Goal: Complete application form

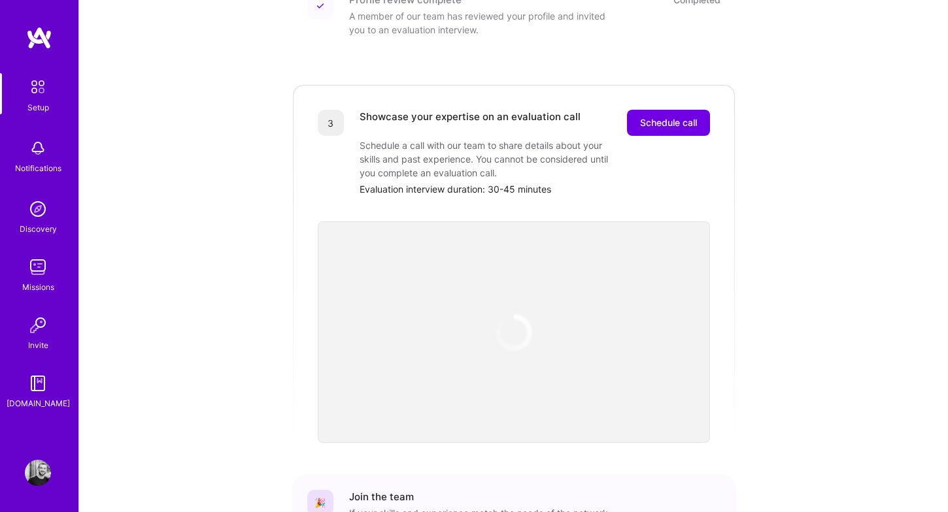
scroll to position [330, 0]
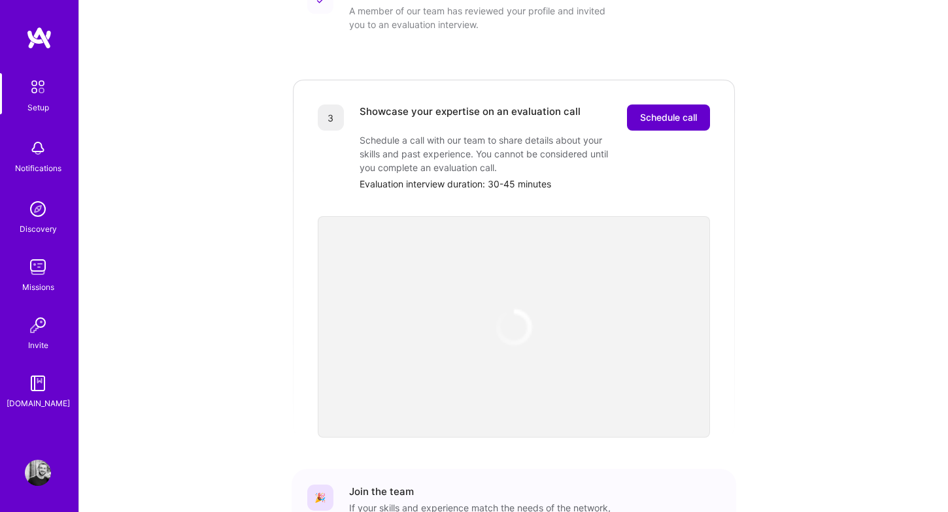
click at [642, 110] on button "Schedule call" at bounding box center [668, 118] width 83 height 26
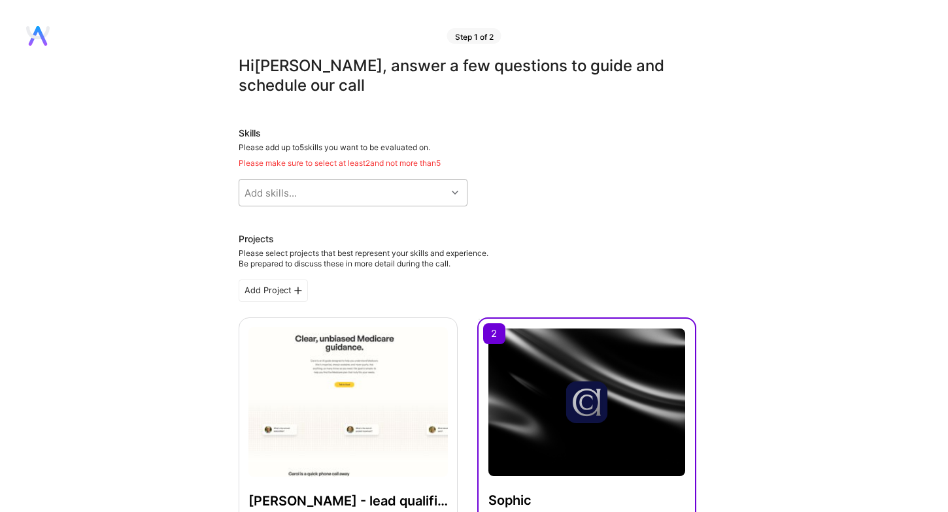
click at [405, 190] on div "Add skills..." at bounding box center [342, 193] width 207 height 26
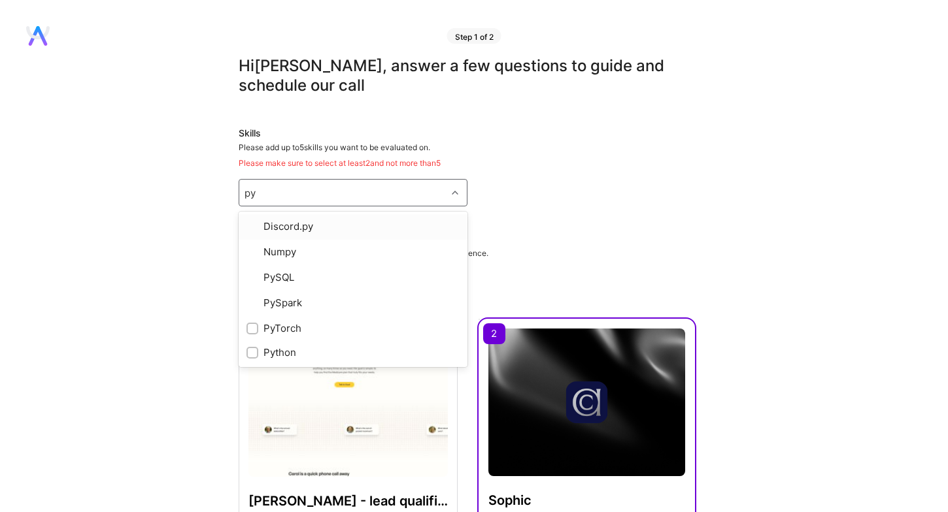
type input "pyt"
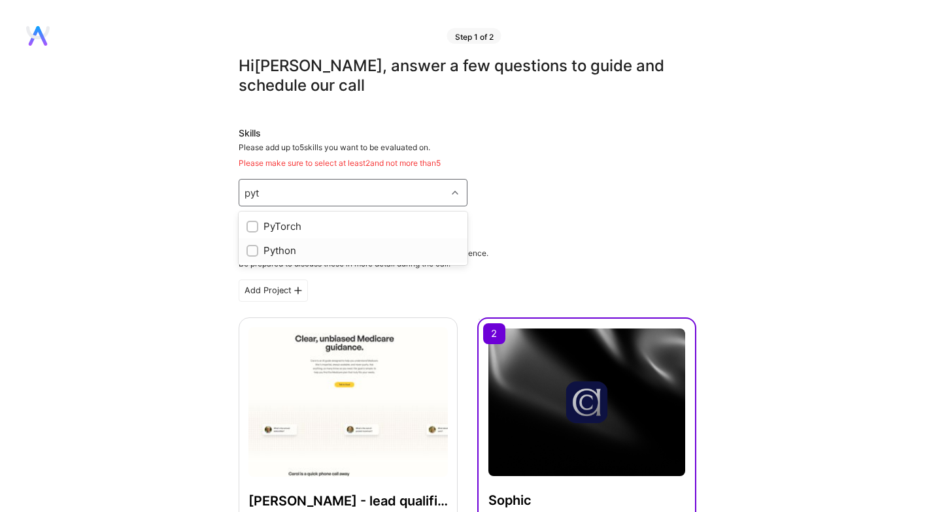
click at [341, 248] on div "Python" at bounding box center [352, 251] width 213 height 14
checkbox input "true"
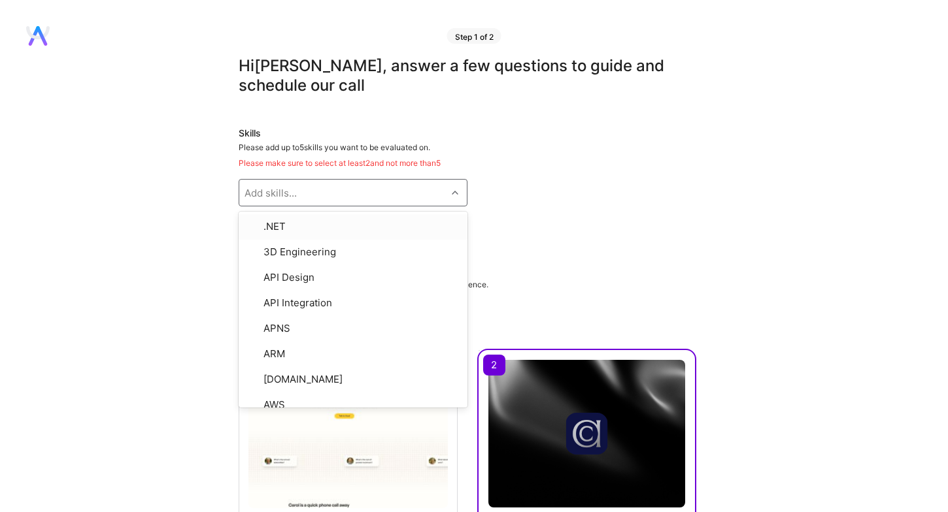
click at [351, 199] on div "Add skills..." at bounding box center [342, 193] width 207 height 26
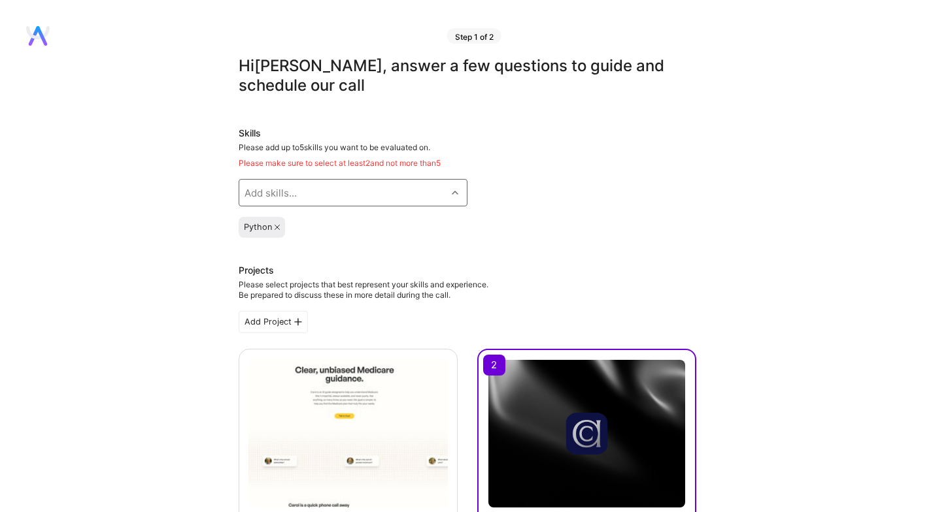
click at [333, 187] on div "Add skills..." at bounding box center [342, 193] width 207 height 26
type input "syste"
click at [308, 252] on div "Systems Architecture" at bounding box center [352, 251] width 213 height 14
checkbox input "true"
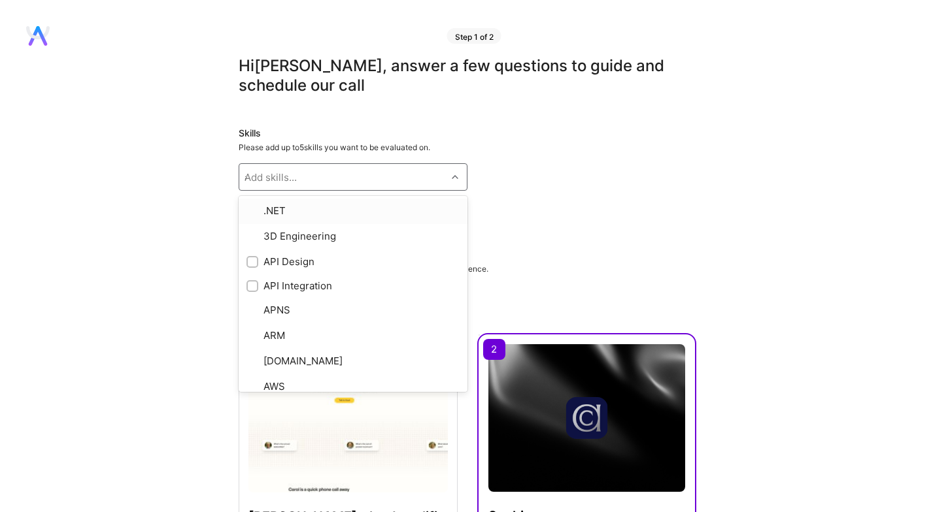
type input "api"
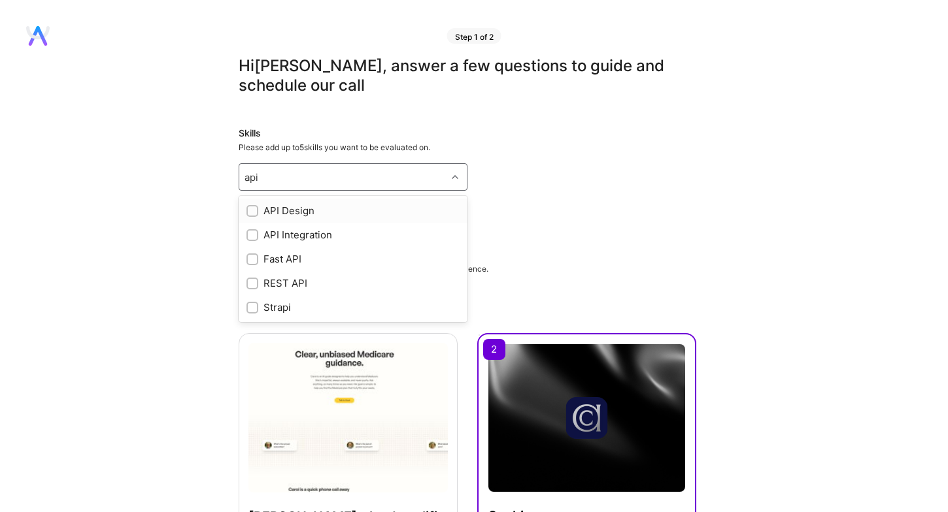
click at [290, 207] on div "API Design" at bounding box center [352, 211] width 213 height 14
checkbox input "true"
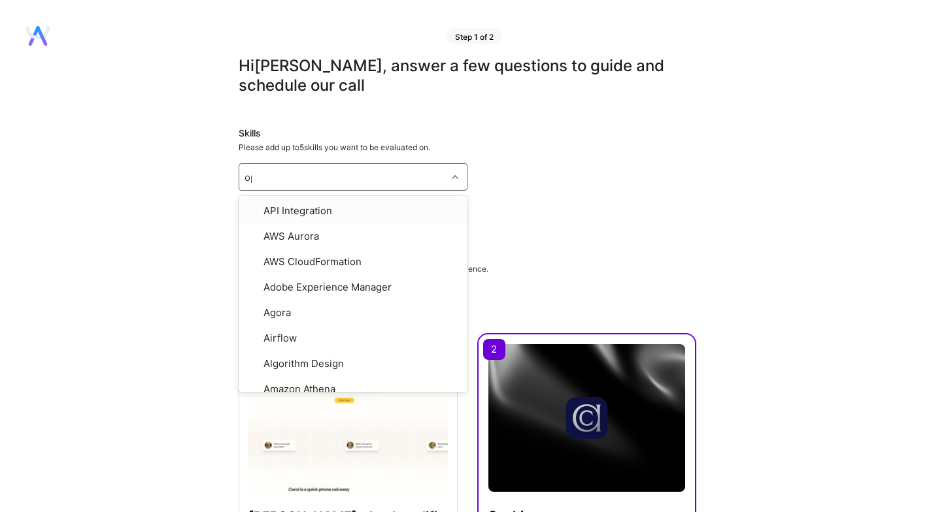
type input "open"
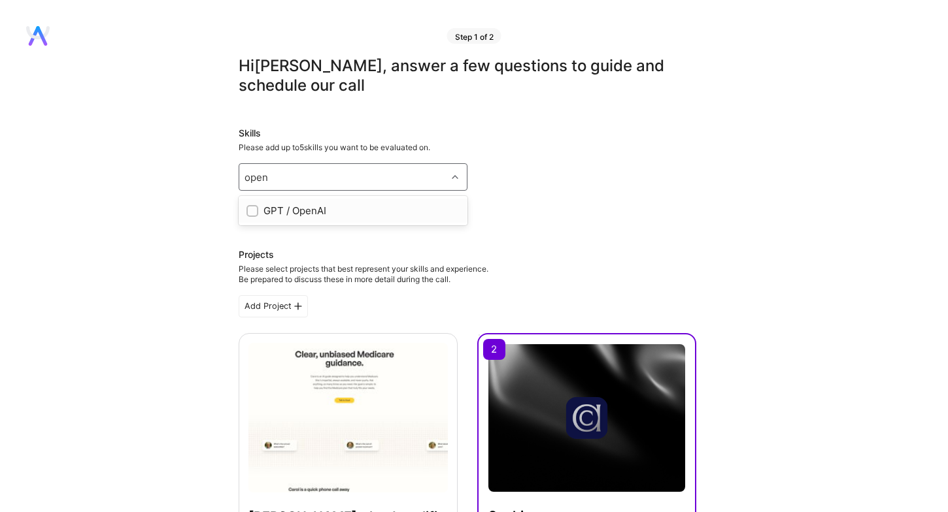
click at [286, 204] on div "GPT / OpenAI" at bounding box center [352, 211] width 213 height 14
checkbox input "true"
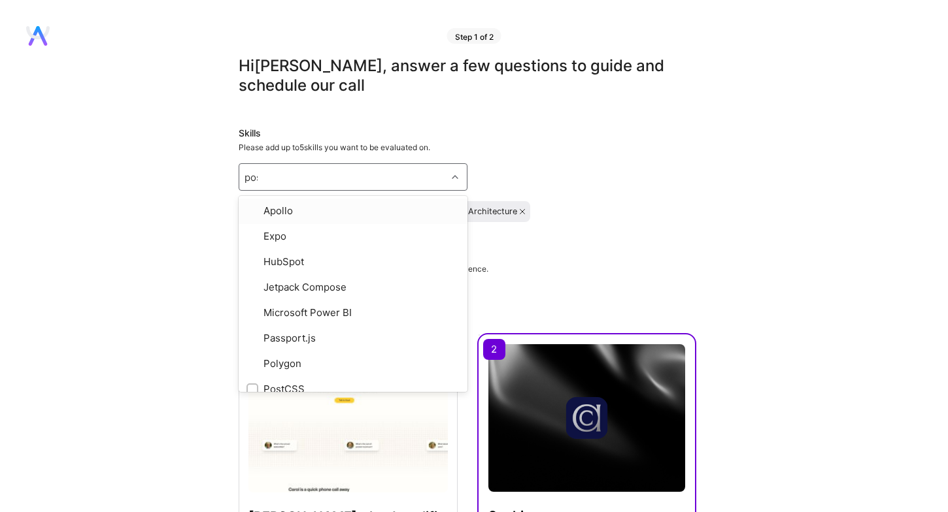
type input "post"
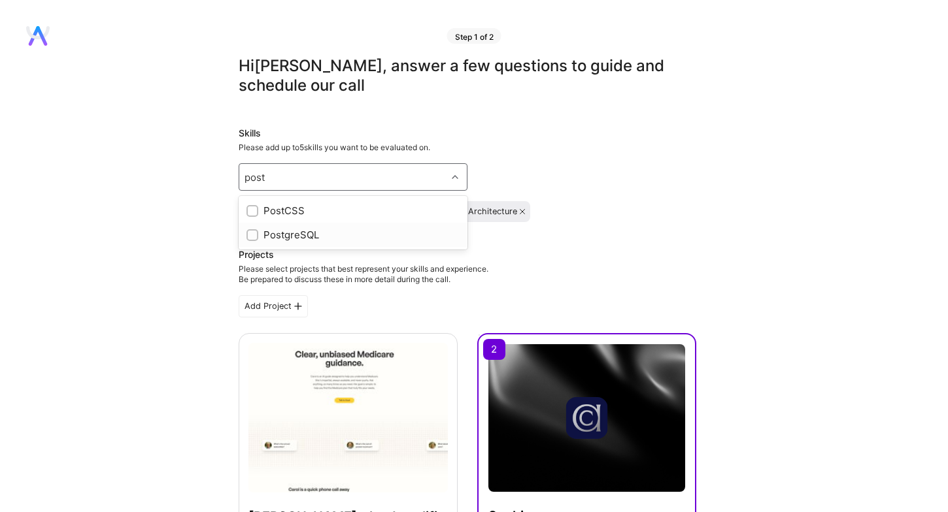
click at [288, 232] on div "PostgreSQL" at bounding box center [352, 235] width 213 height 14
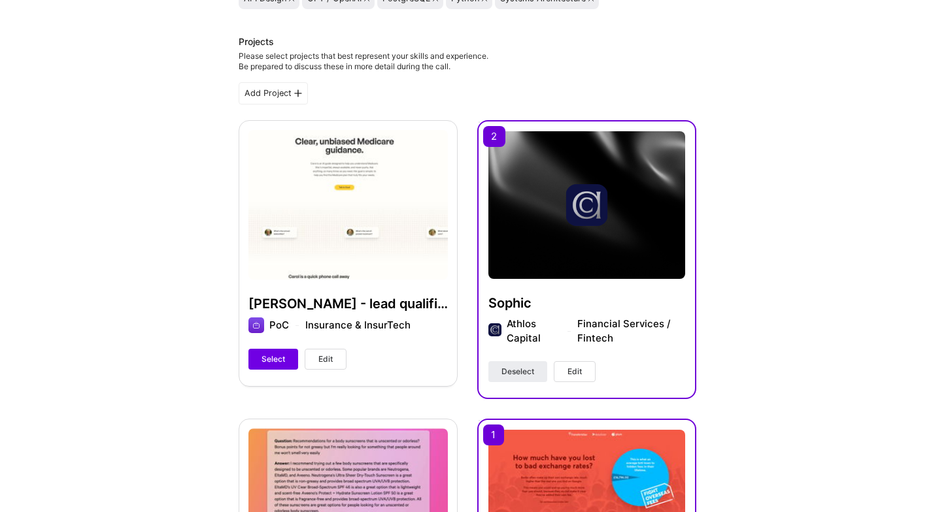
scroll to position [235, 0]
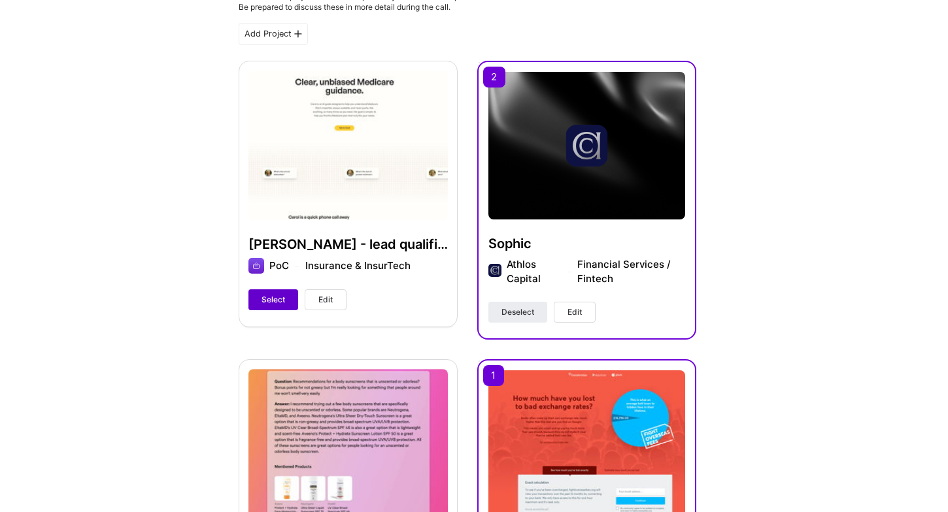
click at [284, 291] on button "Select" at bounding box center [273, 300] width 50 height 21
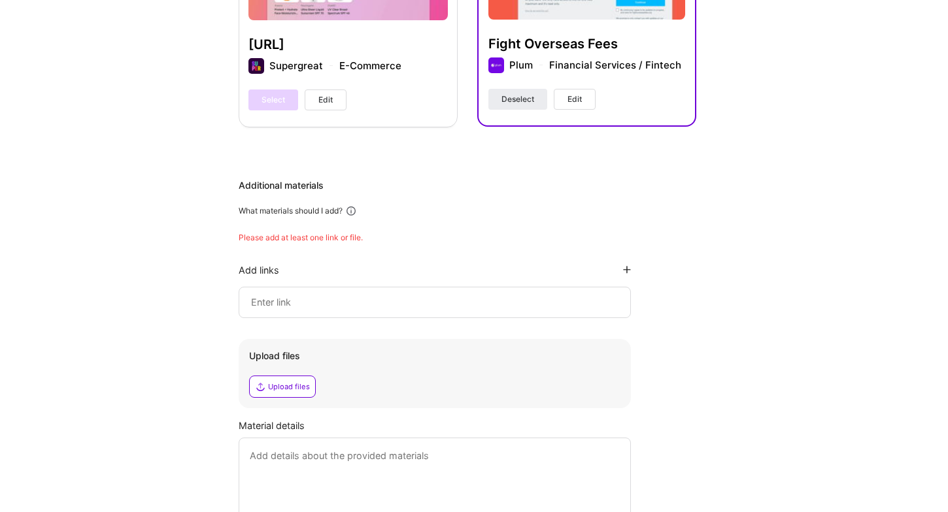
scroll to position [842, 0]
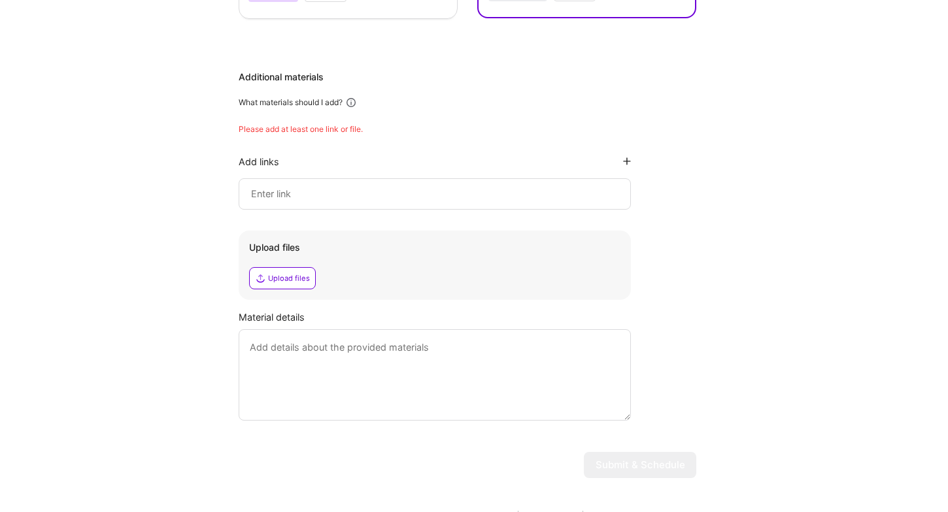
click at [311, 278] on div "Upload files" at bounding box center [282, 278] width 67 height 22
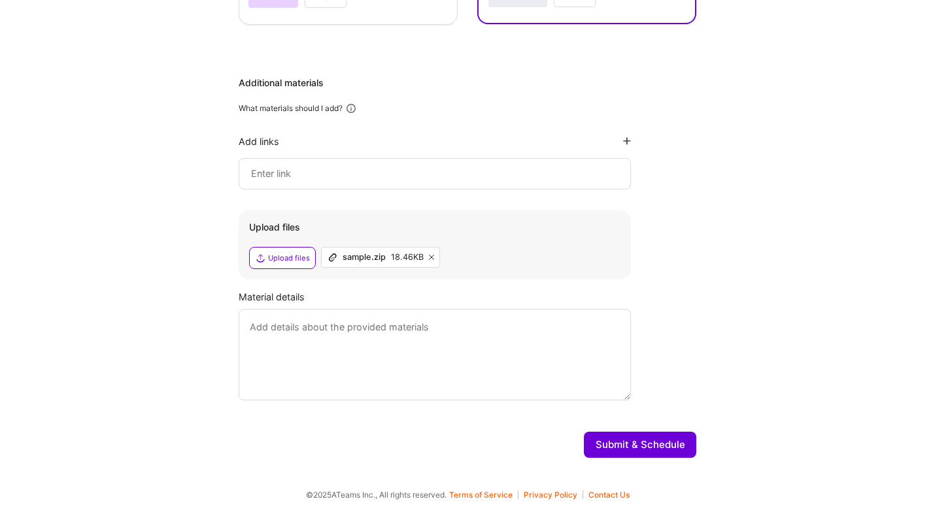
scroll to position [835, 0]
click at [390, 335] on textarea at bounding box center [435, 355] width 392 height 91
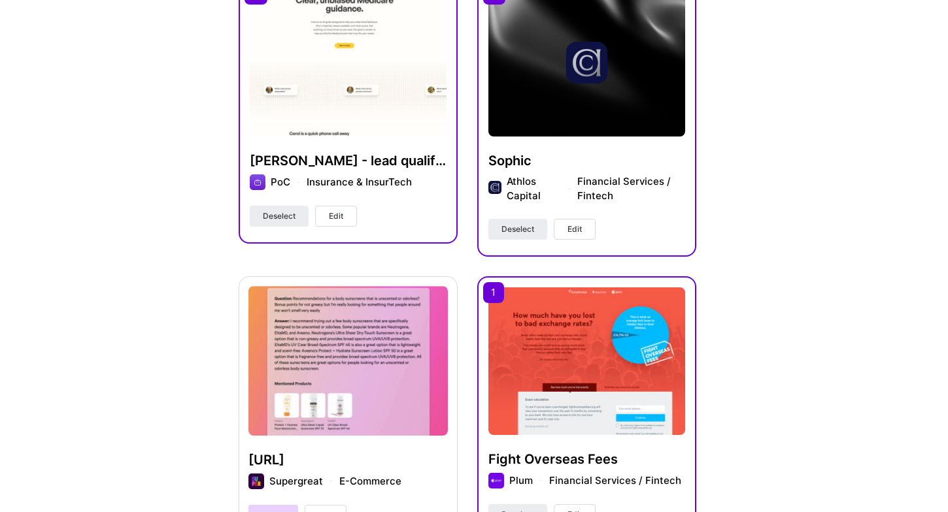
scroll to position [372, 0]
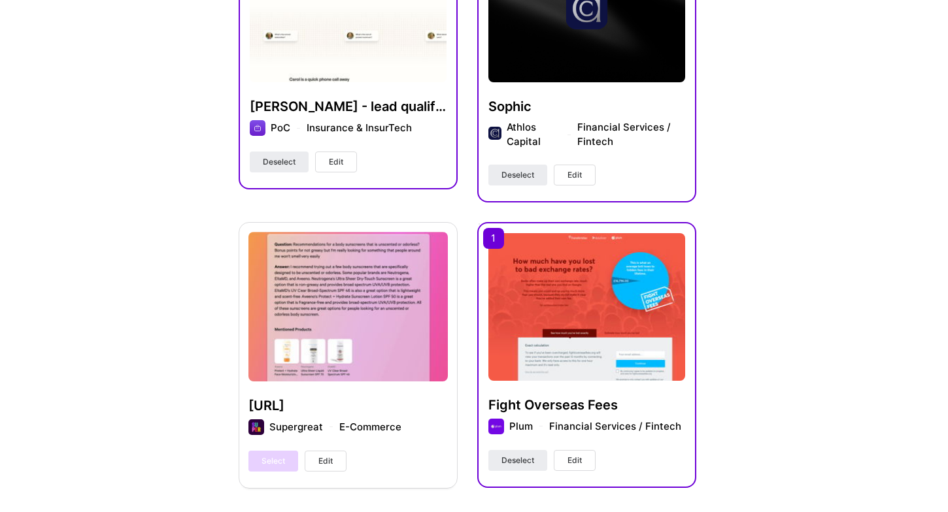
click at [544, 373] on img at bounding box center [586, 307] width 197 height 148
click at [530, 458] on span "Deselect" at bounding box center [517, 461] width 33 height 12
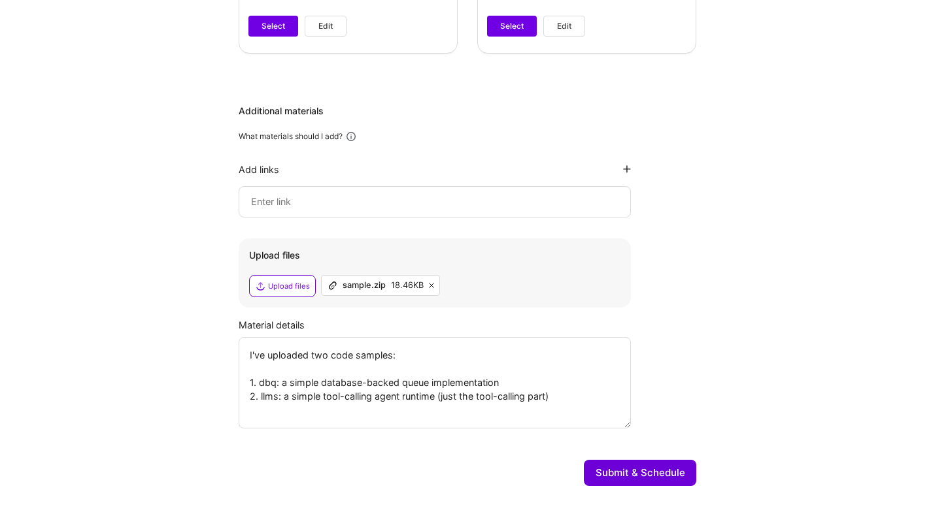
scroll to position [809, 0]
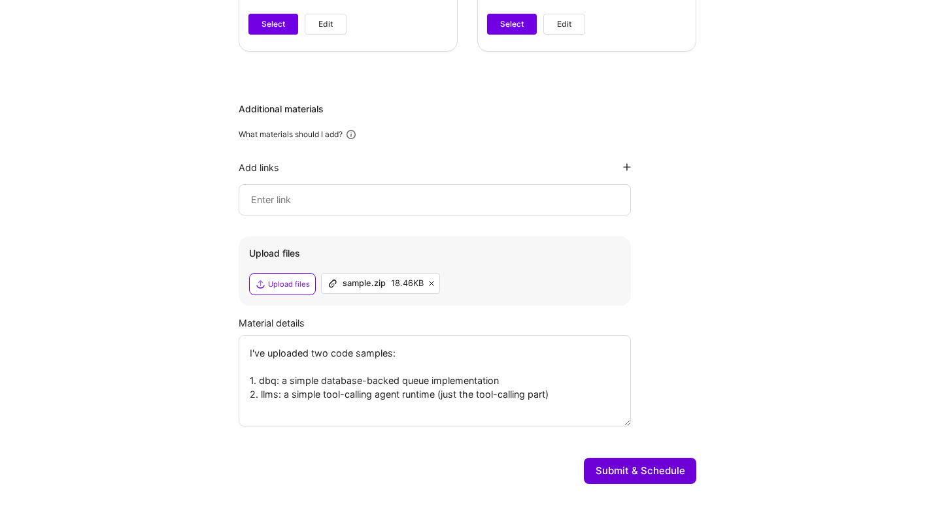
click at [578, 395] on textarea "I've uploaded two code samples: 1. dbq: a simple database-backed queue implemen…" at bounding box center [435, 380] width 392 height 91
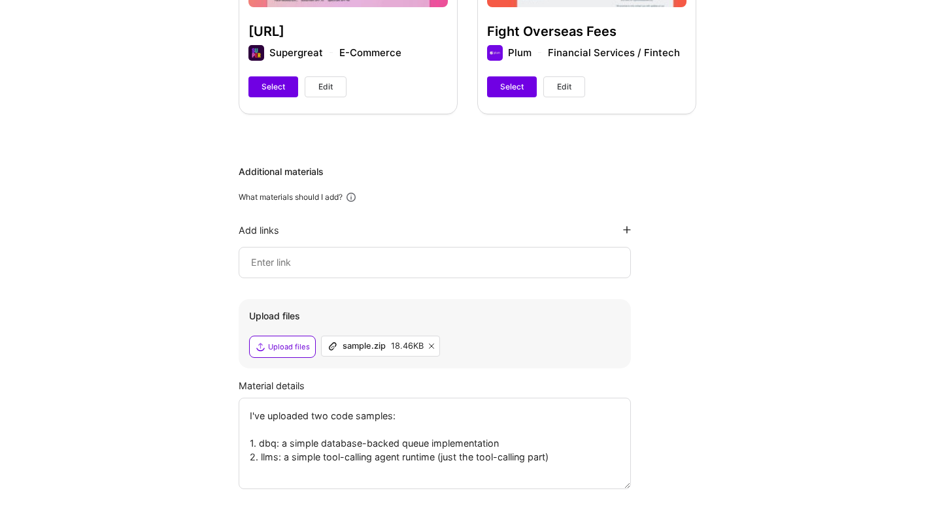
scroll to position [751, 0]
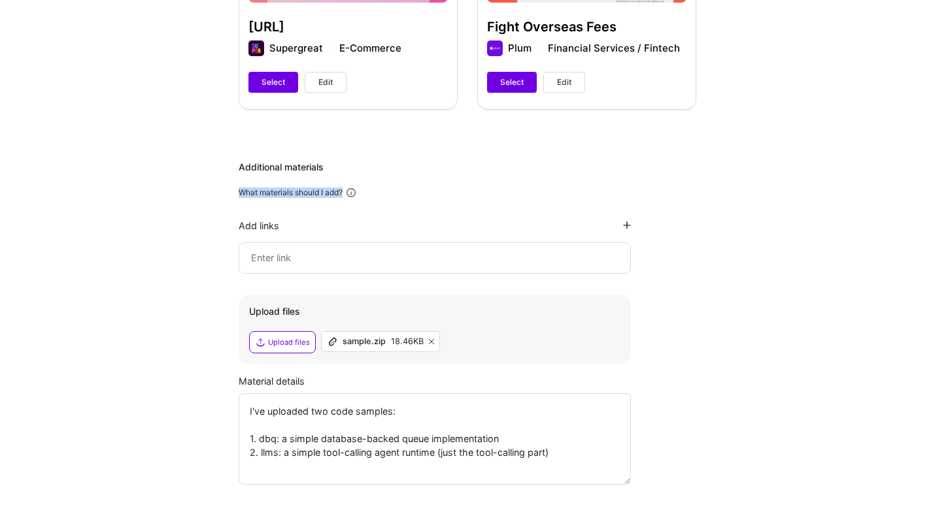
drag, startPoint x: 354, startPoint y: 191, endPoint x: 397, endPoint y: 169, distance: 48.2
click at [397, 169] on div "Additional materials What materials should I add? Add links Upload files Upload…" at bounding box center [467, 323] width 457 height 324
click at [557, 431] on textarea "I've uploaded two code samples: 1. dbq: a simple database-backed queue implemen…" at bounding box center [435, 438] width 392 height 91
click at [545, 433] on textarea "I've uploaded two code samples: 1. dbq: a simple database-backed queue implemen…" at bounding box center [435, 438] width 392 height 91
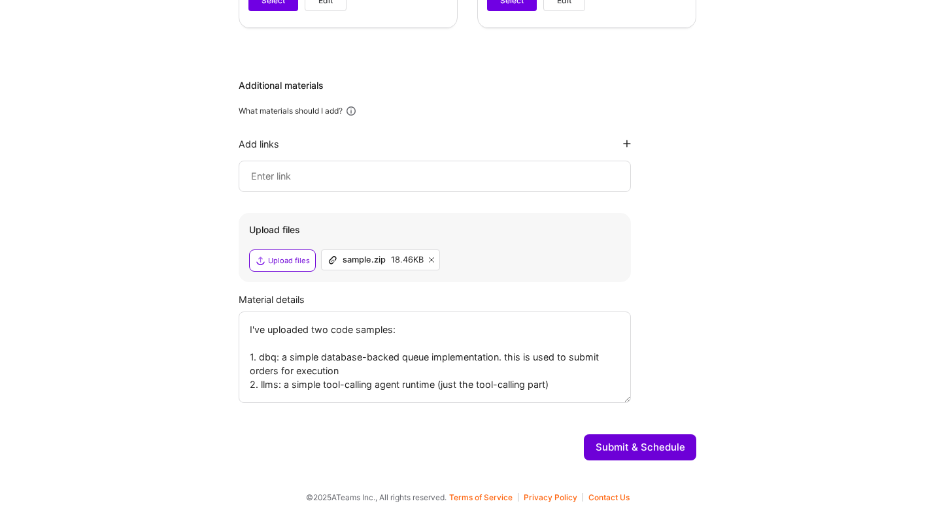
scroll to position [835, 0]
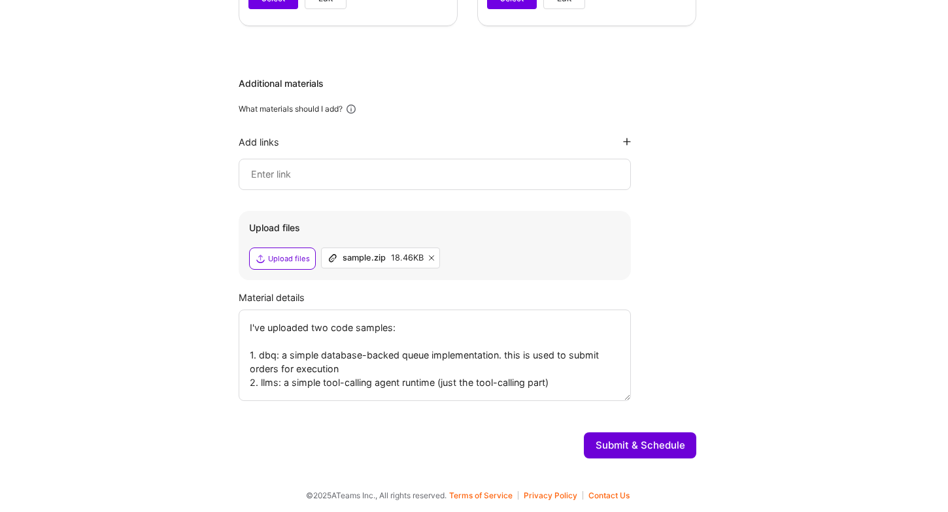
click at [250, 371] on textarea "I've uploaded two code samples: 1. dbq: a simple database-backed queue implemen…" at bounding box center [435, 355] width 392 height 91
click at [390, 372] on textarea "I've uploaded two code samples: 1. dbq: a simple database-backed queue implemen…" at bounding box center [435, 355] width 392 height 91
click at [569, 382] on textarea "I've uploaded two code samples: 1. dbq: a simple database-backed queue implemen…" at bounding box center [435, 355] width 392 height 91
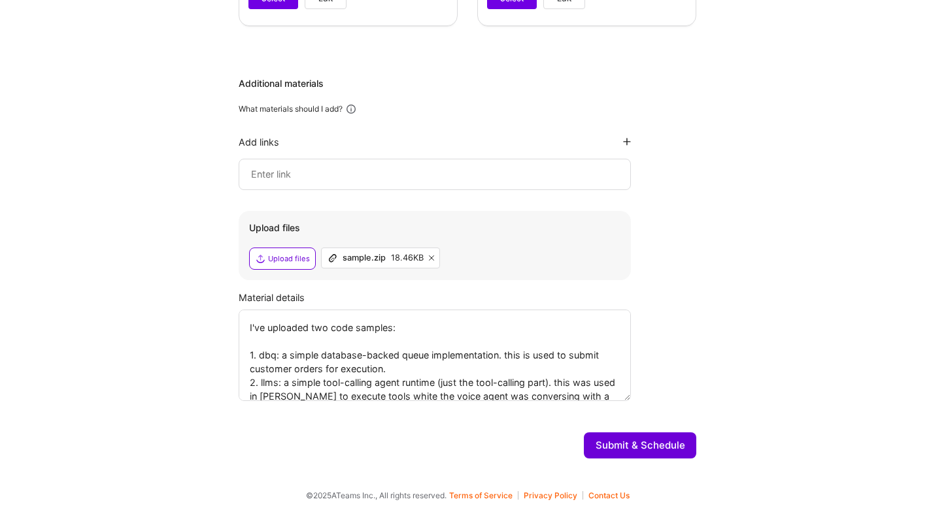
type textarea "I've uploaded two code samples: 1. dbq: a simple database-backed queue implemen…"
click at [630, 447] on button "Submit & Schedule" at bounding box center [640, 446] width 112 height 26
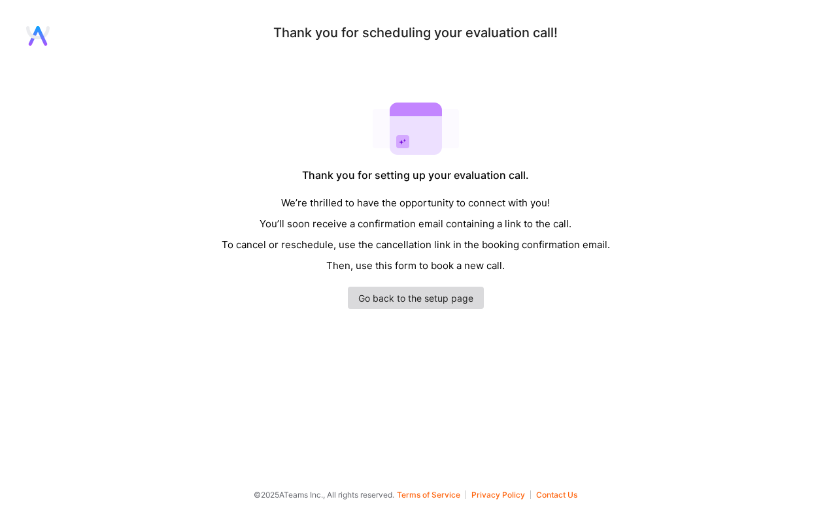
click at [397, 295] on link "Go back to the setup page" at bounding box center [416, 298] width 136 height 22
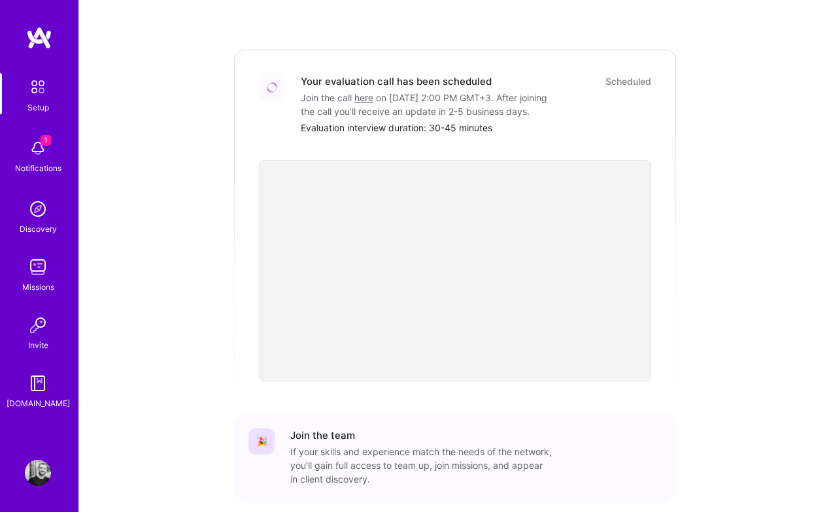
scroll to position [422, 0]
